Goal: Task Accomplishment & Management: Manage account settings

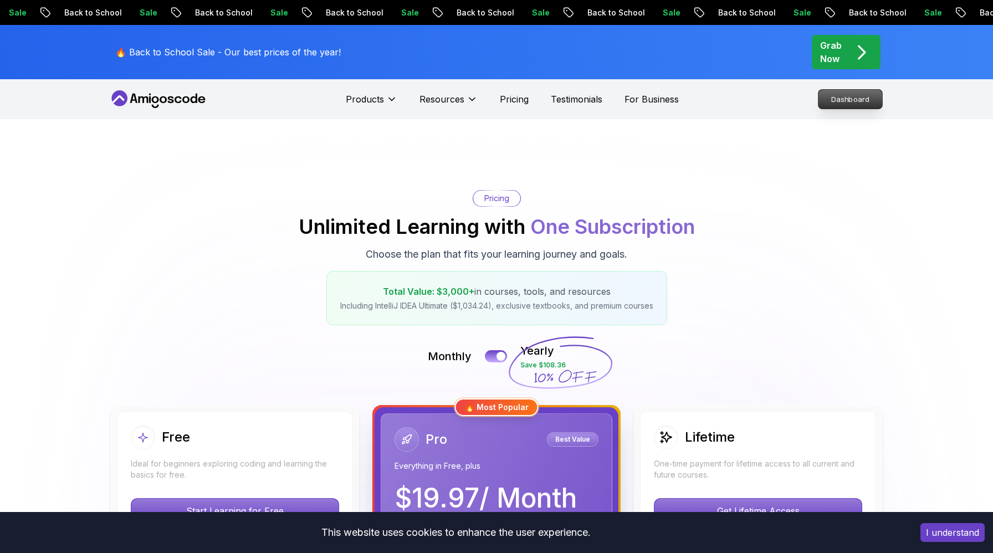
click at [844, 101] on p "Dashboard" at bounding box center [850, 99] width 64 height 19
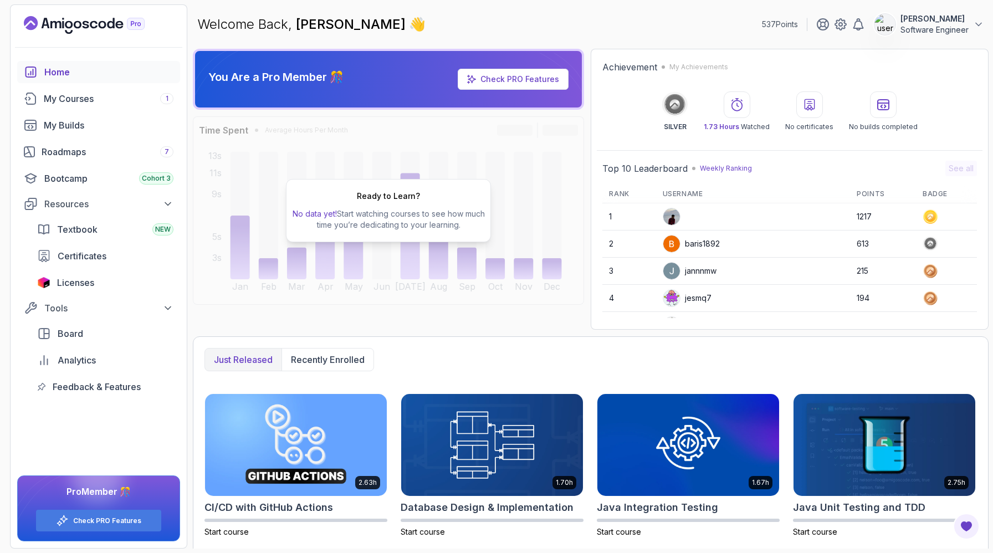
click at [958, 24] on p "Software Engineer" at bounding box center [934, 29] width 68 height 11
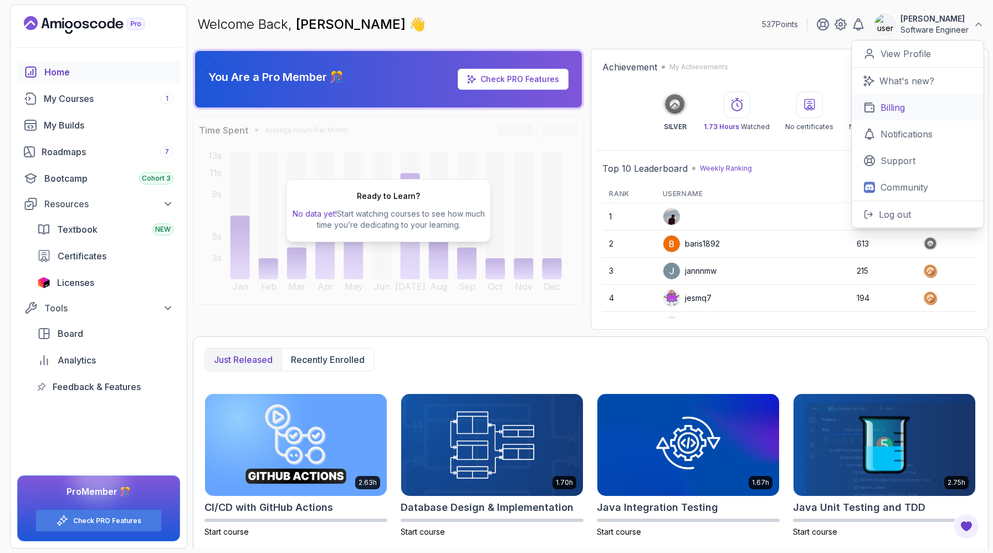
click at [887, 103] on p "Billing" at bounding box center [892, 107] width 24 height 13
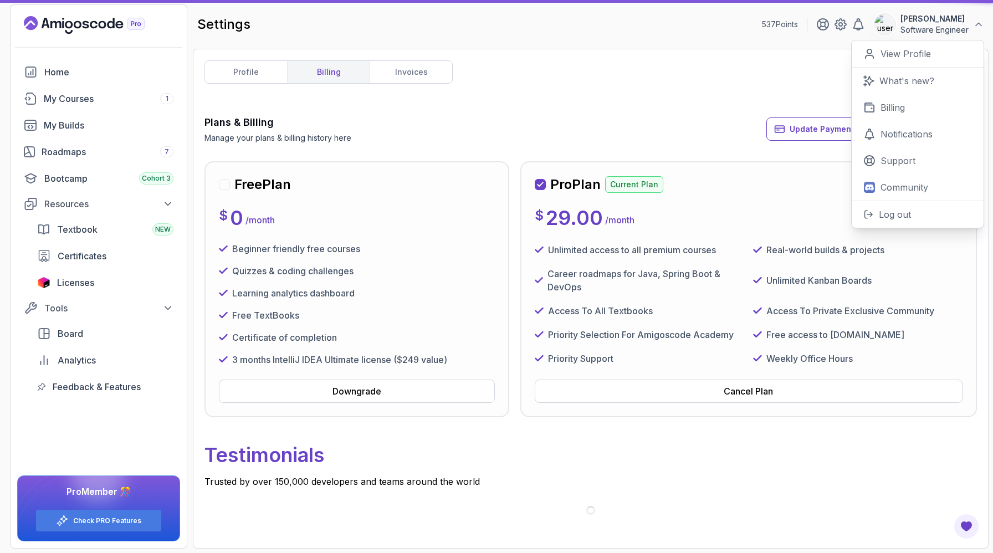
click at [709, 104] on div "profile billing invoices Plans & Billing Manage your plans & billing history he…" at bounding box center [590, 298] width 772 height 476
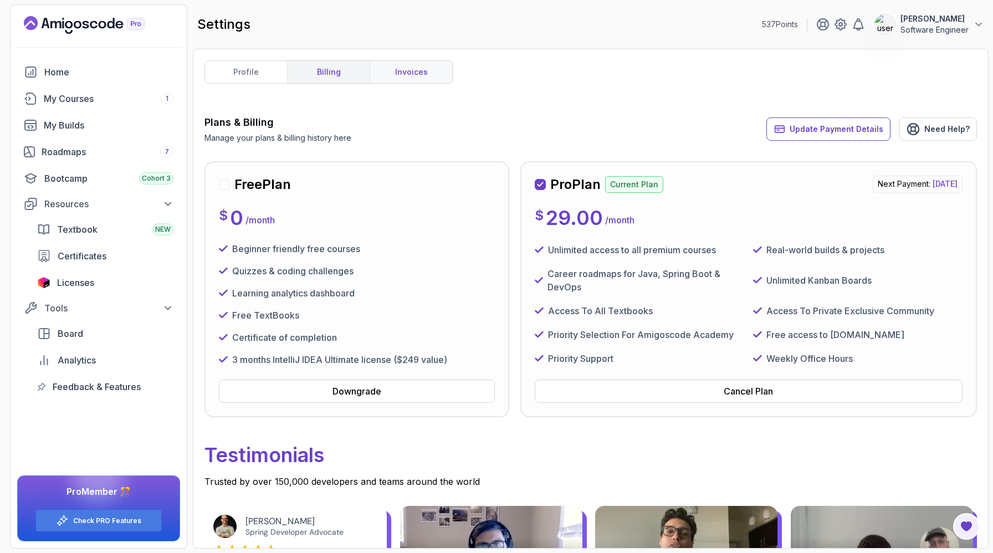
click at [411, 76] on link "invoices" at bounding box center [410, 72] width 83 height 22
